Goal: Information Seeking & Learning: Learn about a topic

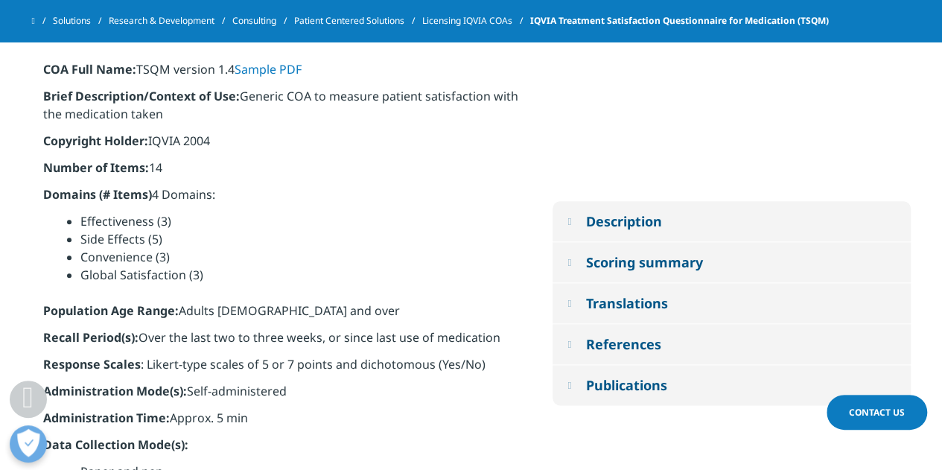
scroll to position [742, 0]
drag, startPoint x: 0, startPoint y: 0, endPoint x: 361, endPoint y: 280, distance: 456.6
click at [361, 280] on li "Global Satisfaction (3)" at bounding box center [299, 274] width 439 height 18
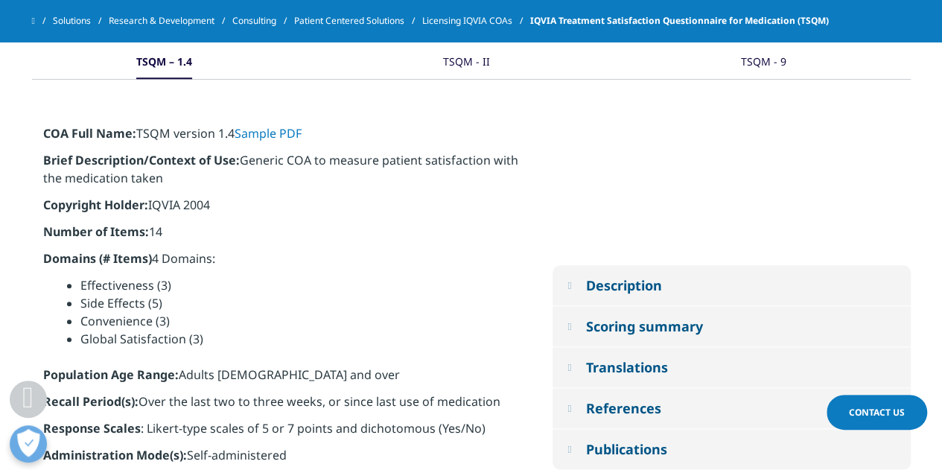
scroll to position [672, 0]
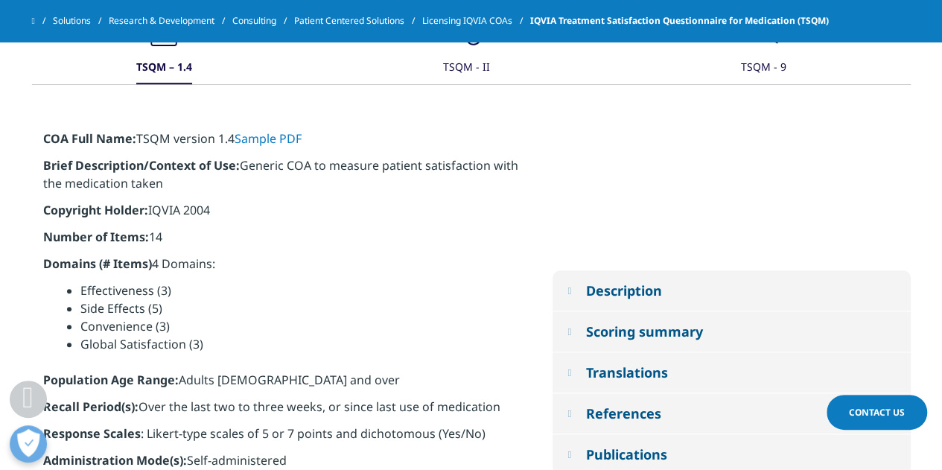
click at [455, 70] on div "TSQM - II" at bounding box center [466, 68] width 47 height 32
click at [0, 0] on p "COA Full Name: TSQM version II Sample PDF" at bounding box center [0, 0] width 0 height 0
click at [0, 0] on p "Brief Description/Context of Use: Generic COA to measure patient satisfaction w…" at bounding box center [0, 0] width 0 height 0
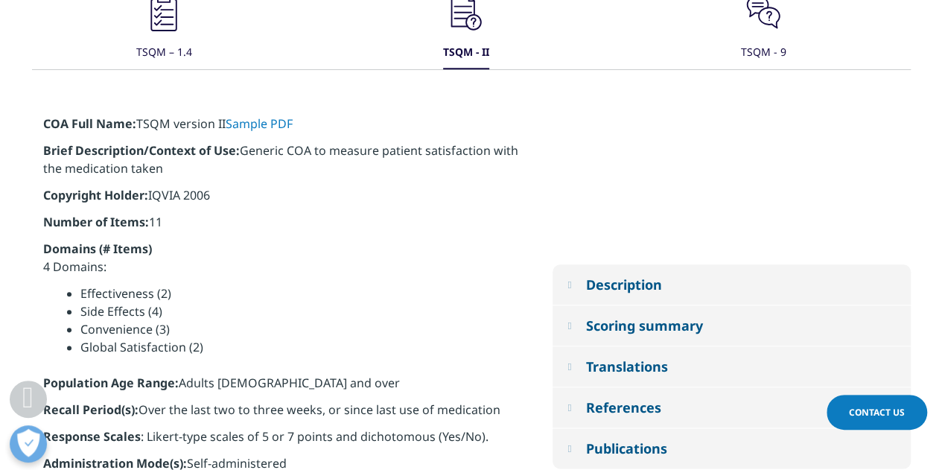
scroll to position [623, 0]
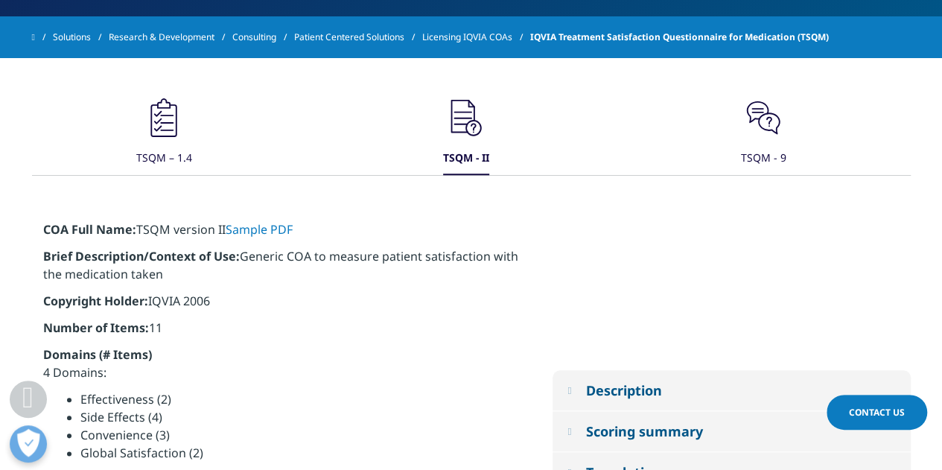
click at [760, 151] on div "TSQM - 9" at bounding box center [762, 159] width 45 height 32
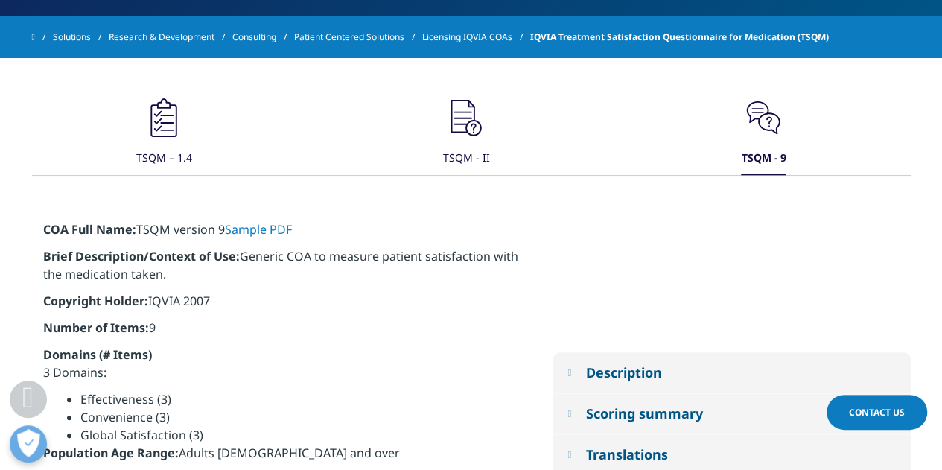
click at [464, 150] on div "TSQM - II" at bounding box center [466, 159] width 47 height 32
click at [464, 158] on div "TSQM - II" at bounding box center [466, 159] width 47 height 32
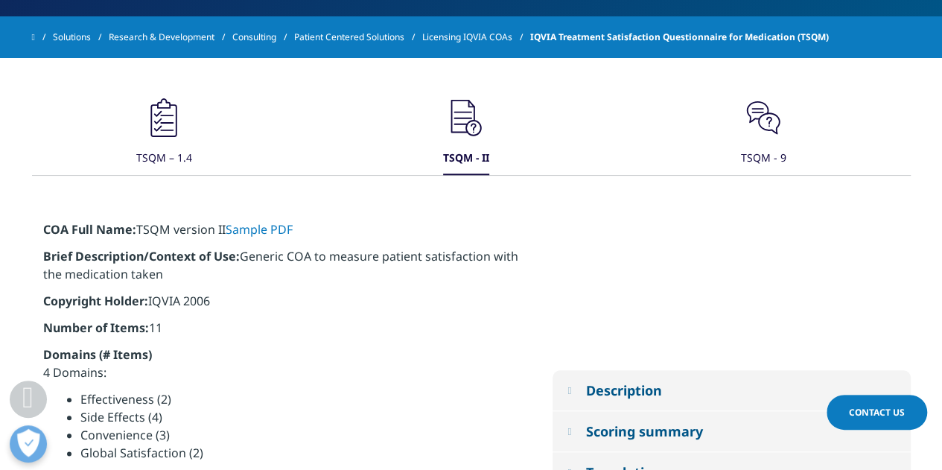
click at [460, 157] on div "TSQM - II" at bounding box center [466, 159] width 46 height 32
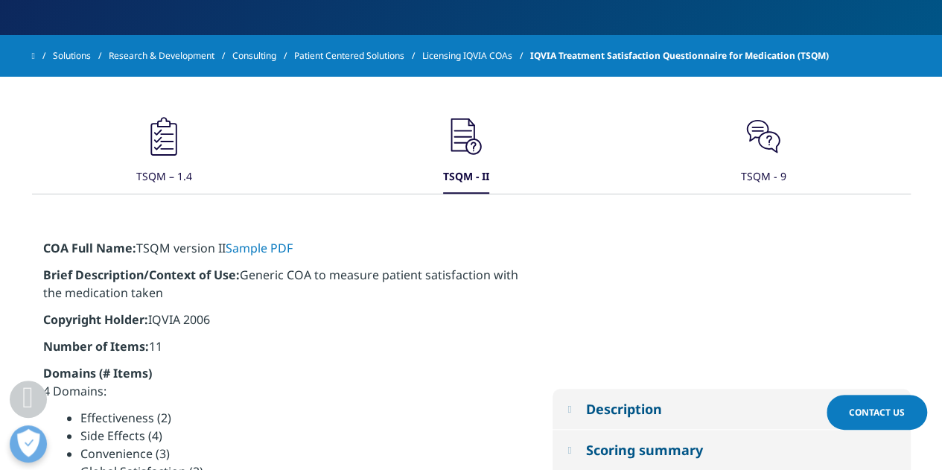
scroll to position [598, 0]
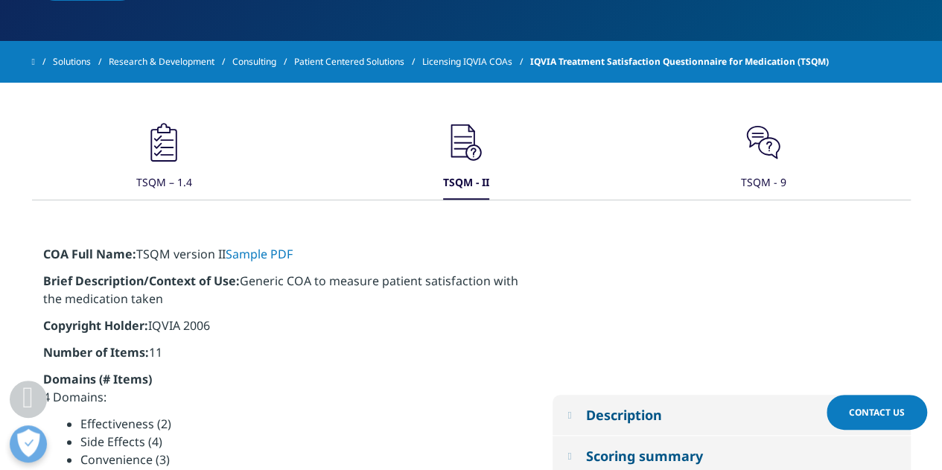
click at [150, 184] on div "TSQM – 1.4" at bounding box center [164, 184] width 56 height 32
click at [0, 0] on p "Brief Description/Context of Use: Generic COA to measure patient satisfaction w…" at bounding box center [0, 0] width 0 height 0
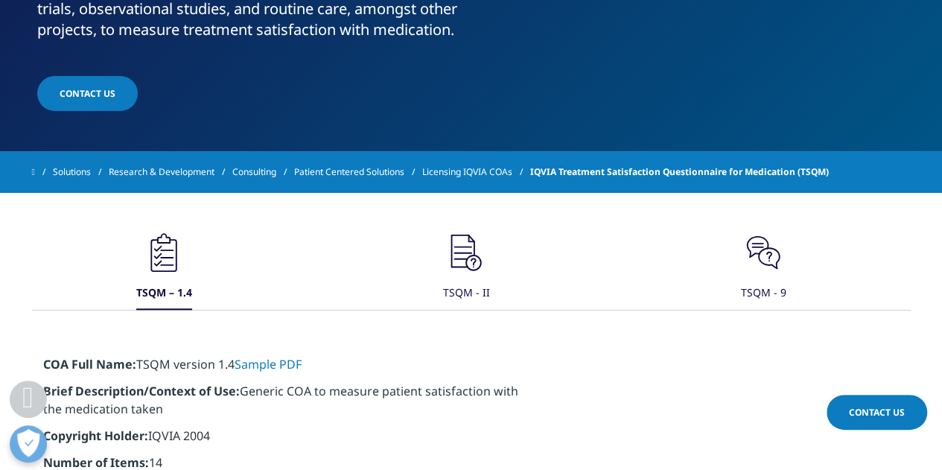
scroll to position [480, 0]
